Goal: Task Accomplishment & Management: Complete application form

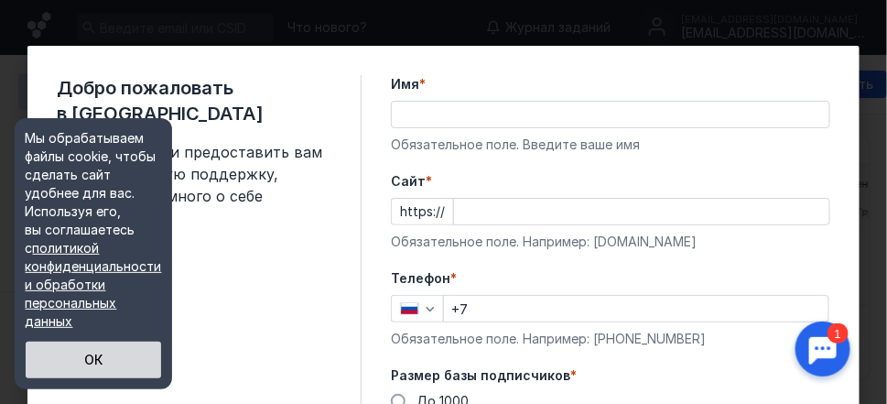
click at [92, 356] on button "ОК" at bounding box center [93, 359] width 135 height 37
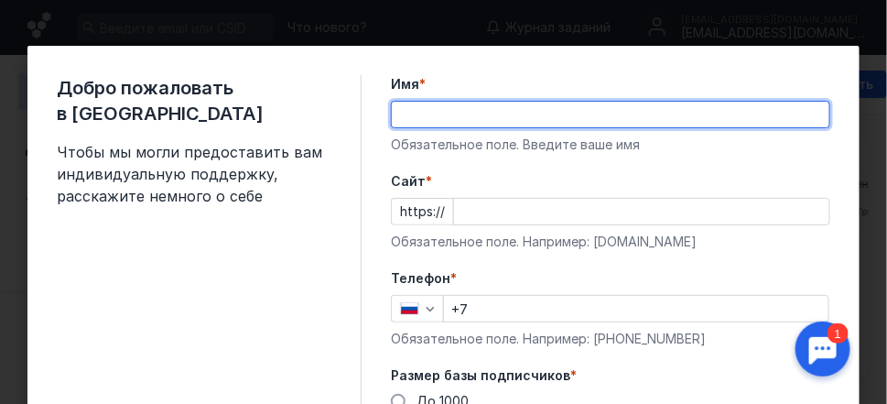
click at [403, 111] on input "Имя *" at bounding box center [610, 115] width 437 height 26
type input "[PERSON_NAME]"
type input "[PHONE_NUMBER]"
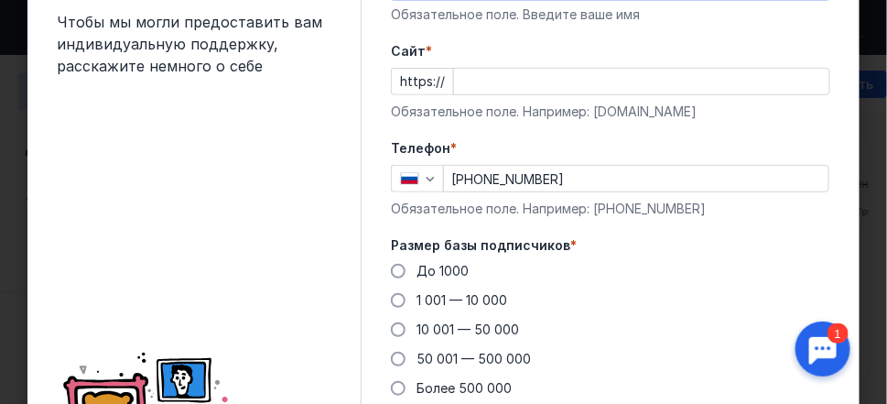
scroll to position [183, 0]
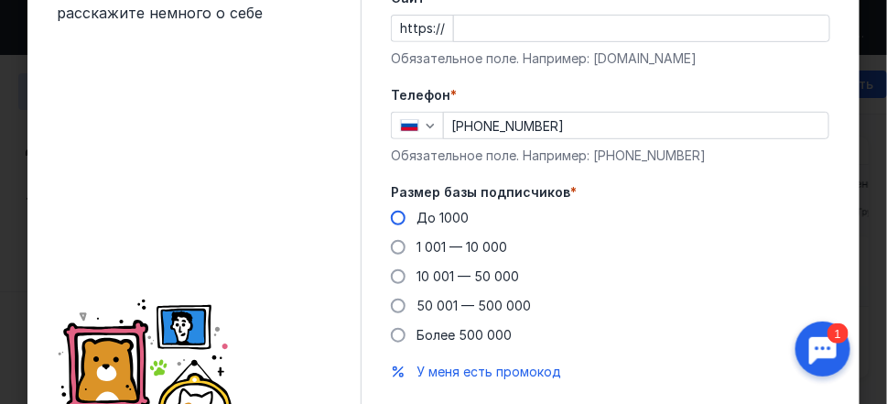
click at [394, 216] on span at bounding box center [398, 217] width 15 height 15
click at [0, 0] on input "До 1000" at bounding box center [0, 0] width 0 height 0
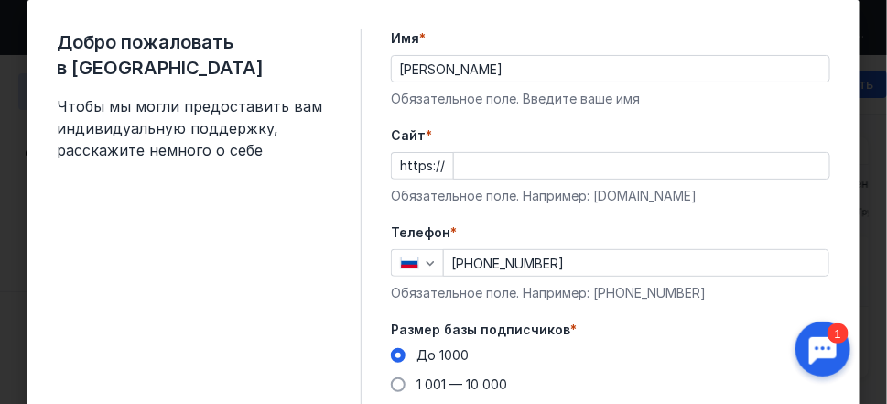
scroll to position [0, 0]
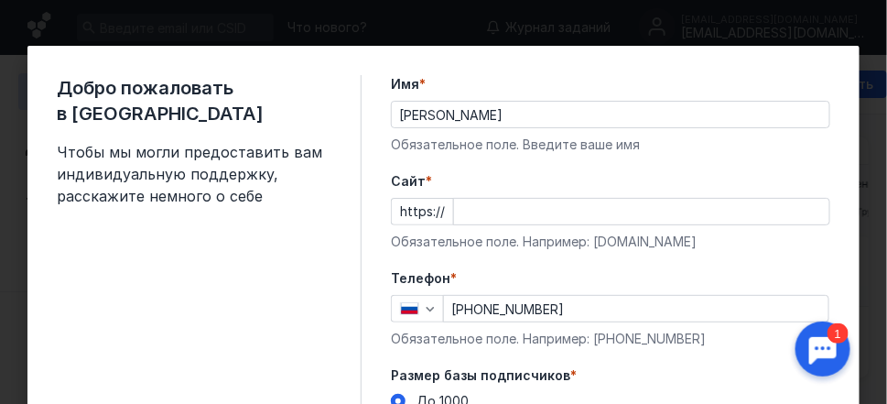
click at [824, 346] on div at bounding box center [822, 348] width 57 height 57
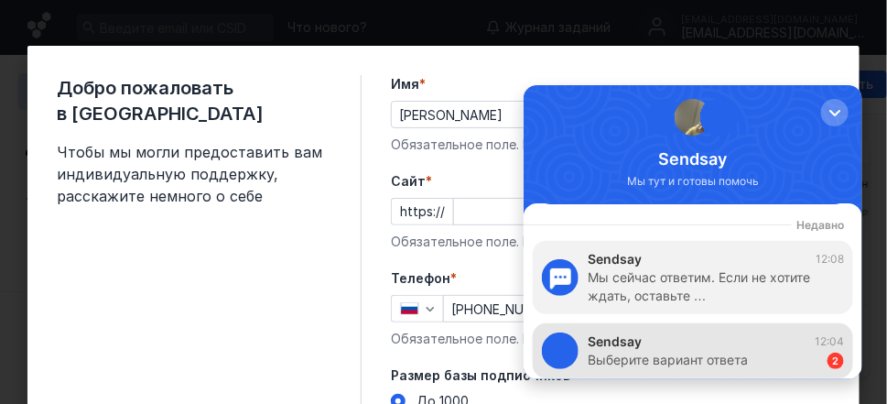
scroll to position [61, 0]
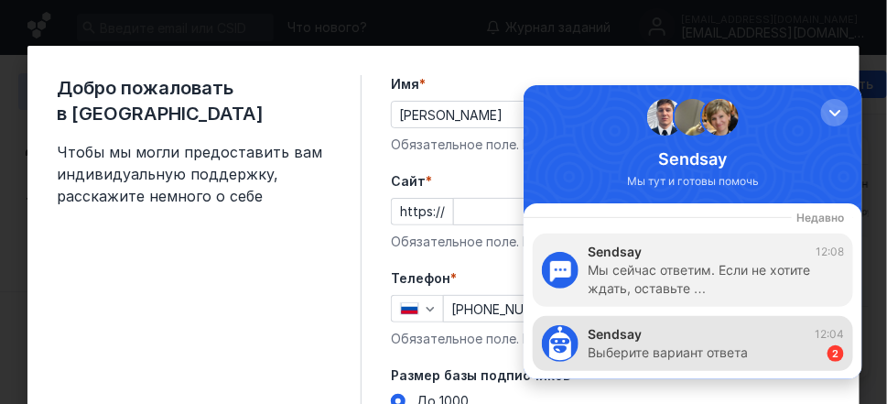
click at [834, 349] on div "2" at bounding box center [834, 352] width 16 height 16
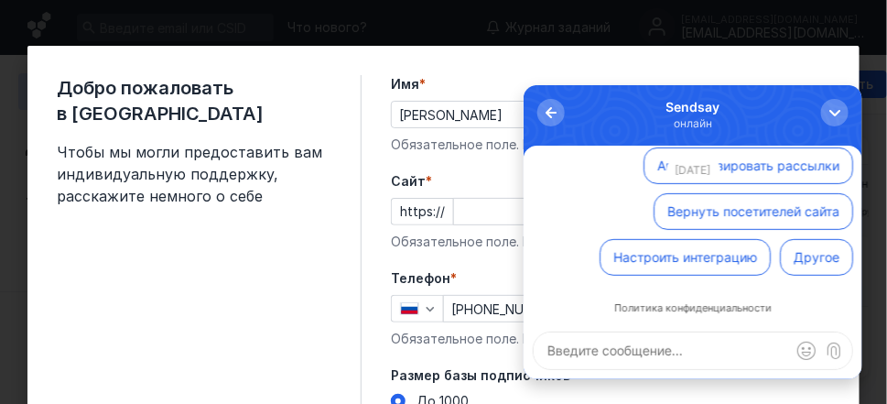
click at [749, 164] on div "[DATE]" at bounding box center [692, 168] width 320 height 21
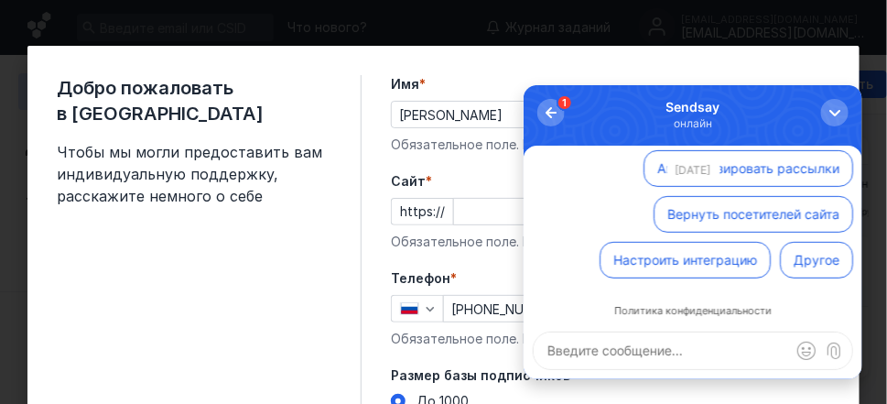
scroll to position [0, 0]
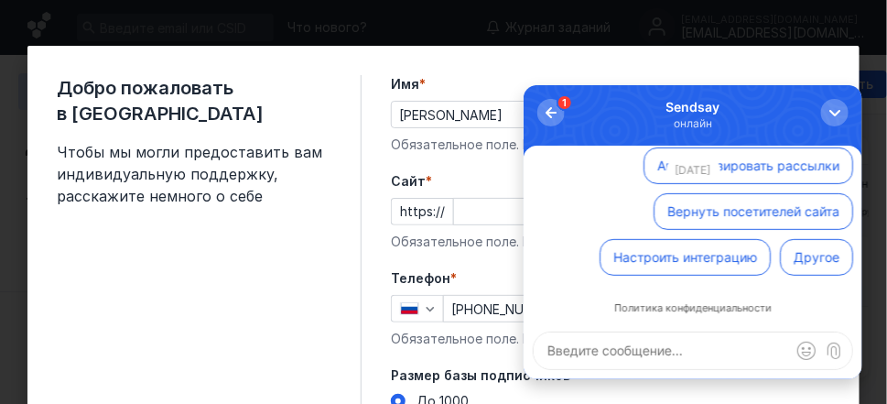
click at [558, 351] on textarea at bounding box center [692, 349] width 318 height 37
type textarea "подключить емэл рассылки"
click at [836, 348] on span "submit" at bounding box center [833, 349] width 18 height 18
